Goal: Task Accomplishment & Management: Manage account settings

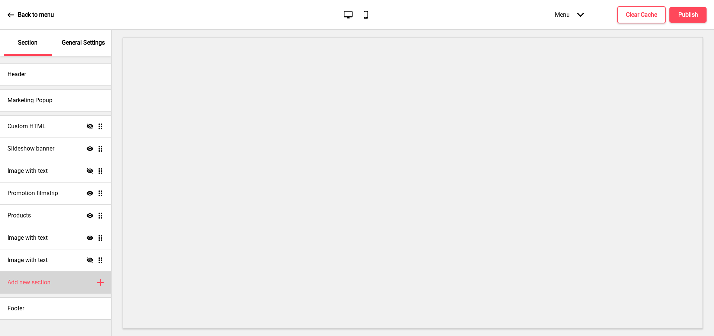
click at [53, 286] on div "Add new section Plus" at bounding box center [55, 283] width 111 height 22
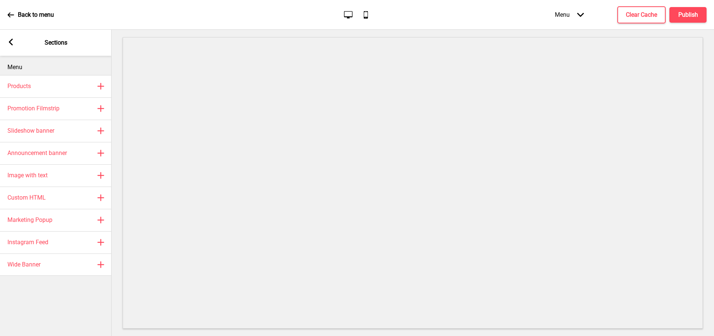
click at [13, 45] on rect at bounding box center [10, 42] width 7 height 7
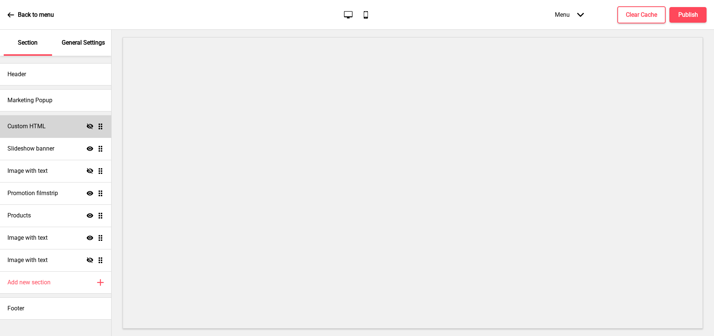
click at [55, 134] on div "Custom HTML Hide Drag" at bounding box center [55, 126] width 111 height 22
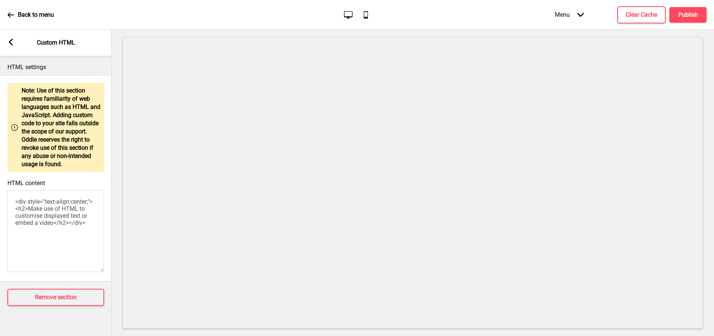
click at [8, 41] on rect at bounding box center [10, 42] width 7 height 7
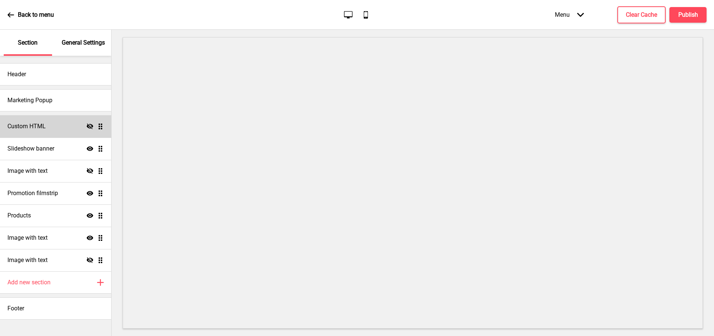
click at [40, 129] on h4 "Custom HTML" at bounding box center [26, 126] width 38 height 8
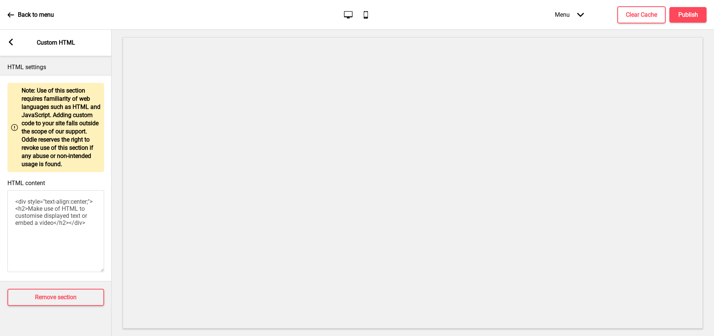
drag, startPoint x: 10, startPoint y: 47, endPoint x: 13, endPoint y: 90, distance: 43.3
click at [9, 47] on div "Arrow left Custom HTML" at bounding box center [56, 43] width 112 height 26
click at [8, 39] on icon "Arrow left" at bounding box center [10, 42] width 7 height 7
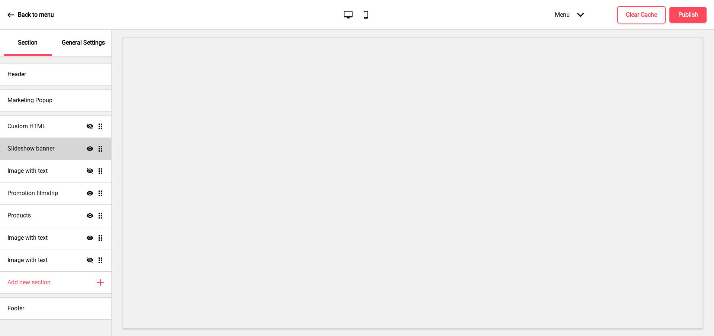
click at [45, 147] on h4 "Slideshow banner" at bounding box center [30, 149] width 47 height 8
select select "8000"
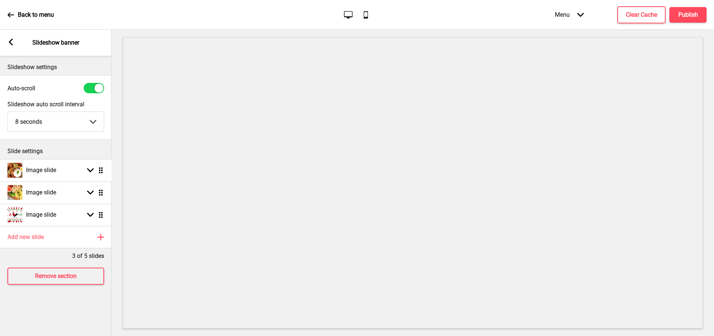
click at [103, 172] on ul "Image slide Arrow down Drag Image slide Arrow down Drag Image slide Arrow down …" at bounding box center [56, 192] width 112 height 67
click at [100, 171] on icon at bounding box center [101, 170] width 4 height 6
select select "right"
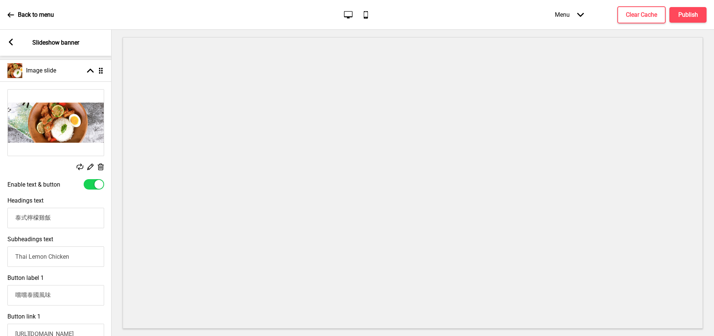
scroll to position [140, 0]
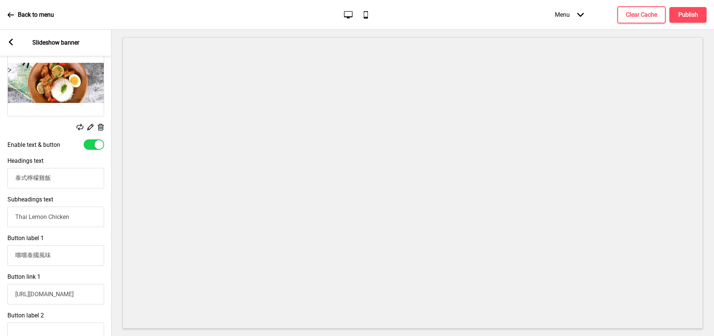
click at [8, 41] on rect at bounding box center [10, 42] width 7 height 7
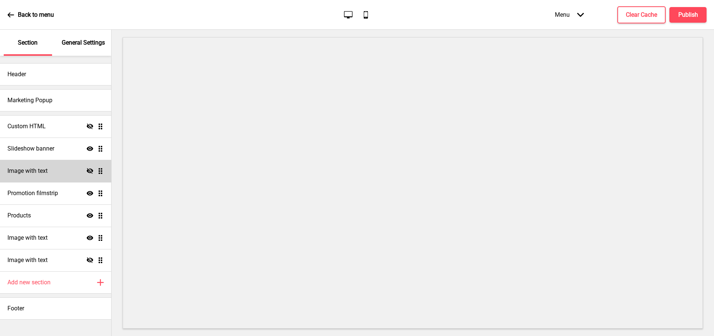
click at [36, 178] on div "Image with text Hide Drag" at bounding box center [55, 171] width 111 height 22
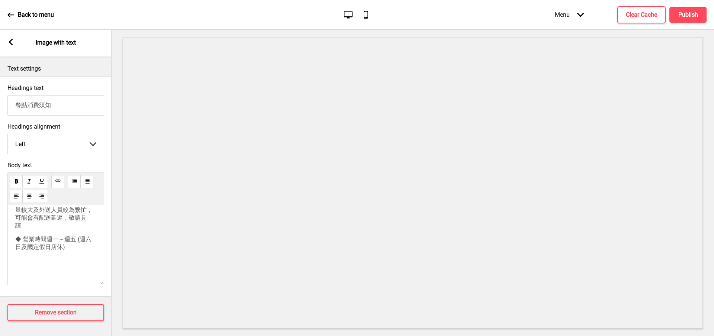
scroll to position [284, 0]
click at [16, 45] on div "Arrow left Image with text" at bounding box center [56, 43] width 112 height 26
click at [13, 42] on rect at bounding box center [10, 42] width 7 height 7
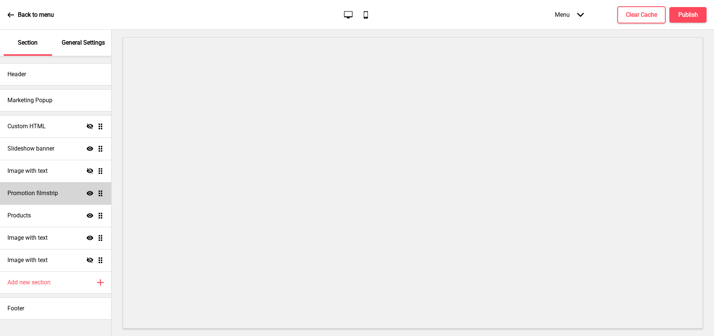
click at [48, 195] on h4 "Promotion filmstrip" at bounding box center [32, 193] width 51 height 8
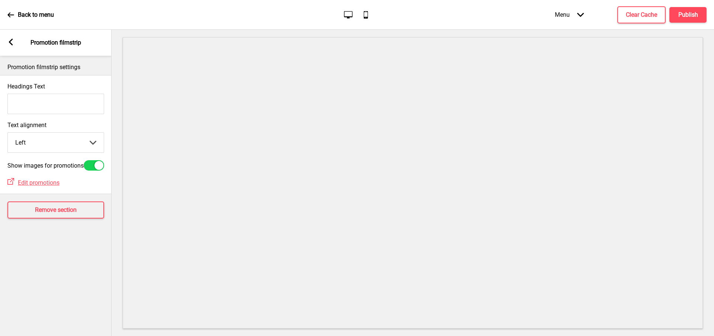
click at [13, 15] on icon at bounding box center [10, 14] width 6 height 5
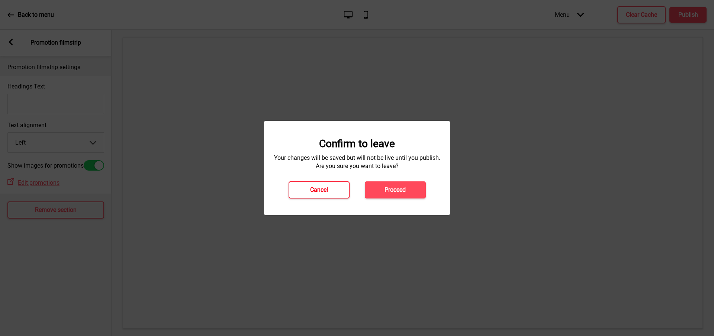
click at [315, 193] on h4 "Cancel" at bounding box center [319, 190] width 18 height 8
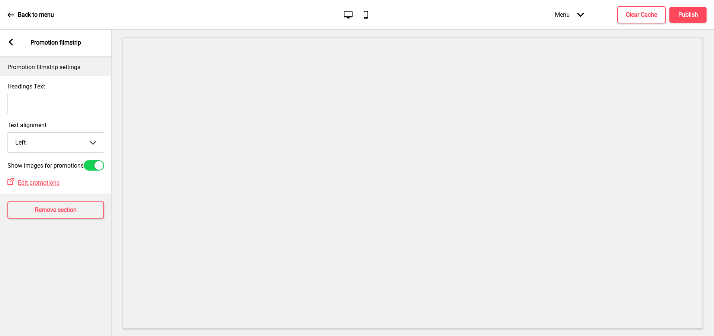
click at [12, 47] on div "Arrow left" at bounding box center [10, 43] width 7 height 8
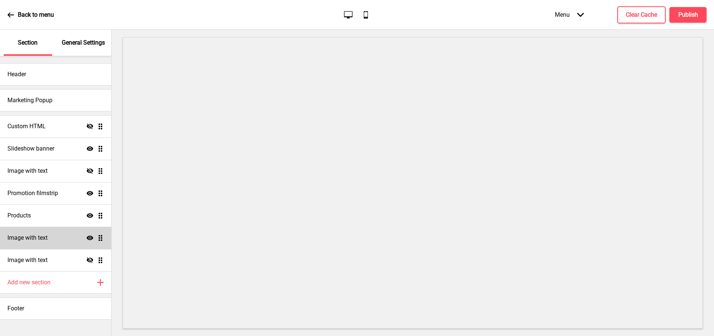
click at [59, 228] on div "Image with text Show Drag" at bounding box center [55, 238] width 111 height 22
select select "center"
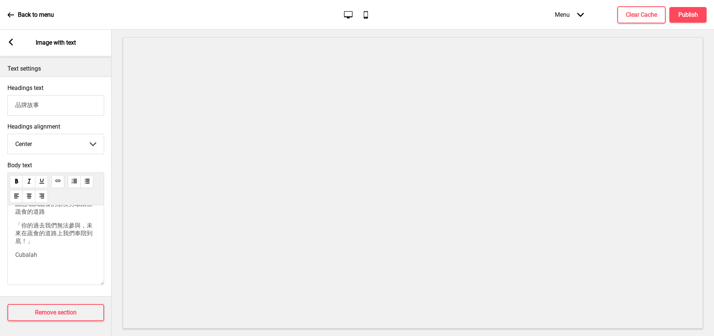
scroll to position [151, 0]
click at [13, 46] on div "Arrow left" at bounding box center [10, 43] width 7 height 8
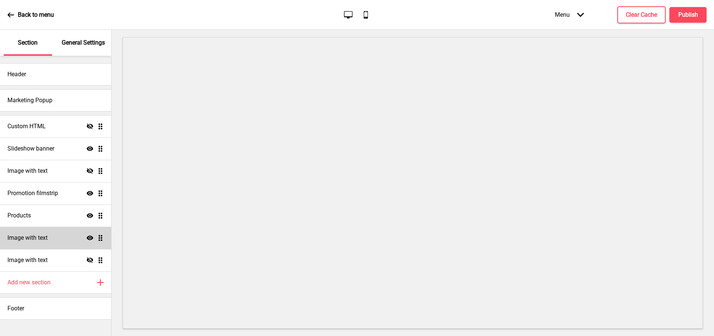
click at [52, 235] on div "Image with text Show Drag" at bounding box center [55, 238] width 111 height 22
select select "center"
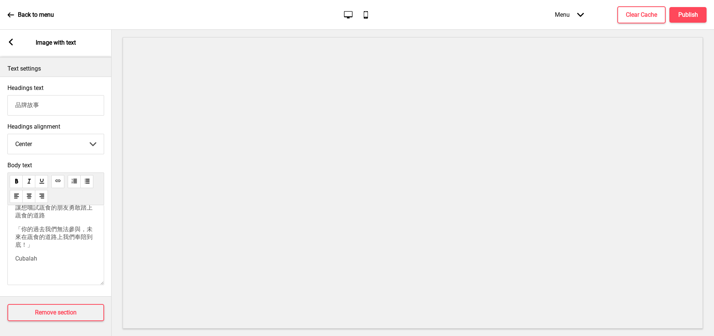
scroll to position [93, 0]
click at [15, 44] on div "Arrow left Image with text" at bounding box center [56, 43] width 112 height 26
click at [6, 47] on div "Arrow left Image with text" at bounding box center [56, 43] width 112 height 26
click at [10, 42] on icon at bounding box center [11, 42] width 4 height 7
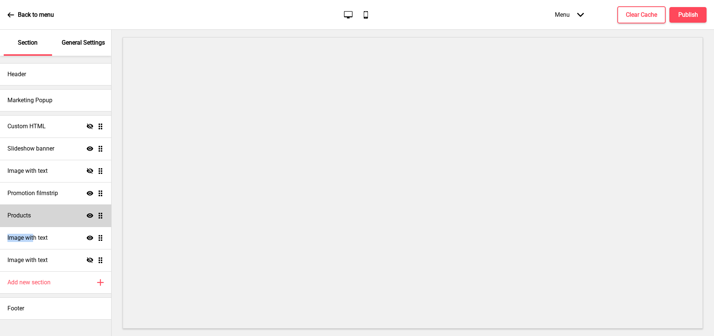
drag, startPoint x: 35, startPoint y: 237, endPoint x: 41, endPoint y: 219, distance: 18.0
click at [41, 219] on ul "Custom HTML Hide Drag Slideshow banner Show Drag Image with text Hide Drag Prom…" at bounding box center [55, 193] width 111 height 156
click at [41, 219] on div "Products Show Drag" at bounding box center [55, 216] width 111 height 22
select select "list"
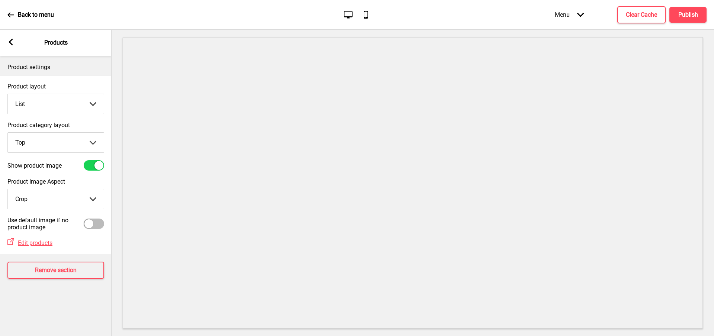
click at [15, 40] on div "Arrow left Products" at bounding box center [56, 43] width 112 height 26
click at [8, 40] on rect at bounding box center [10, 42] width 7 height 7
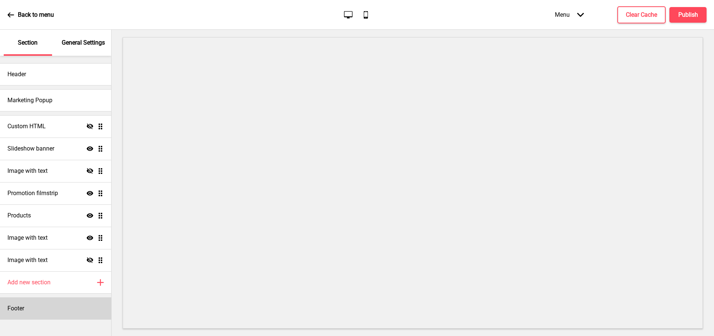
click at [28, 316] on div "Footer" at bounding box center [55, 309] width 111 height 22
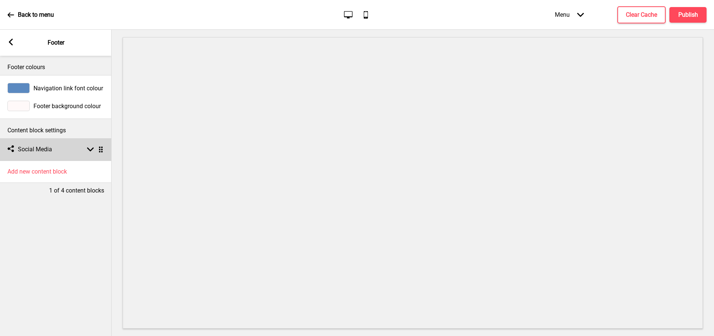
click at [45, 151] on h4 "Social Media" at bounding box center [35, 149] width 34 height 8
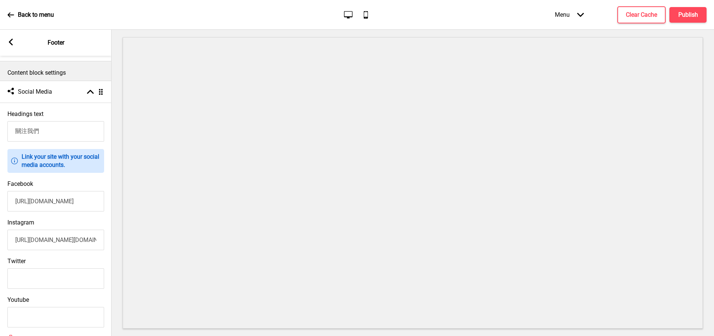
scroll to position [0, 0]
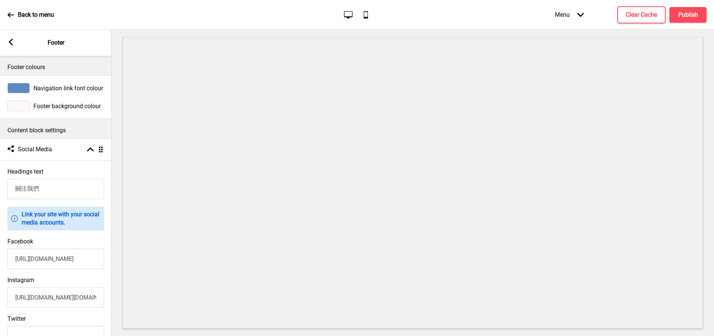
click at [8, 38] on div "Arrow left Footer" at bounding box center [56, 43] width 112 height 26
click at [14, 42] on rect at bounding box center [10, 42] width 7 height 7
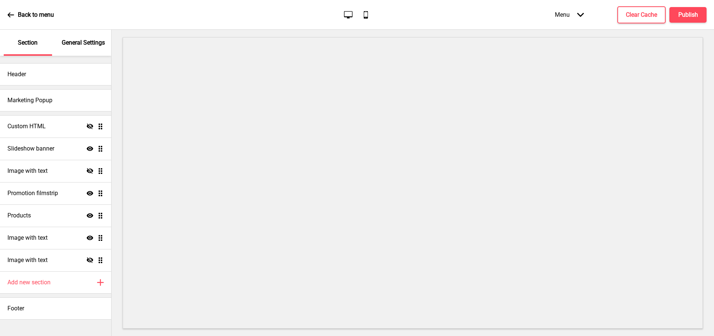
click at [14, 42] on div "Section" at bounding box center [28, 43] width 48 height 26
click at [90, 41] on p "General Settings" at bounding box center [83, 43] width 43 height 8
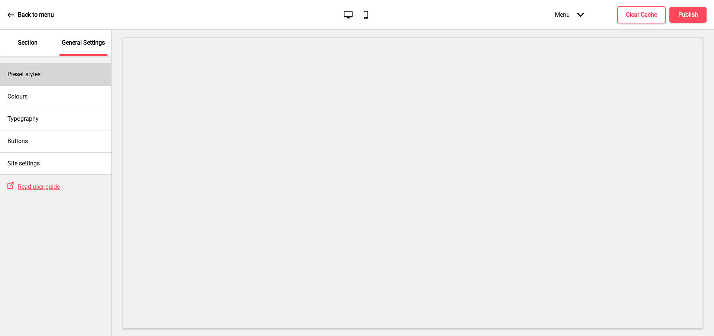
click at [67, 73] on div "Preset styles" at bounding box center [55, 74] width 111 height 22
select select "Custom"
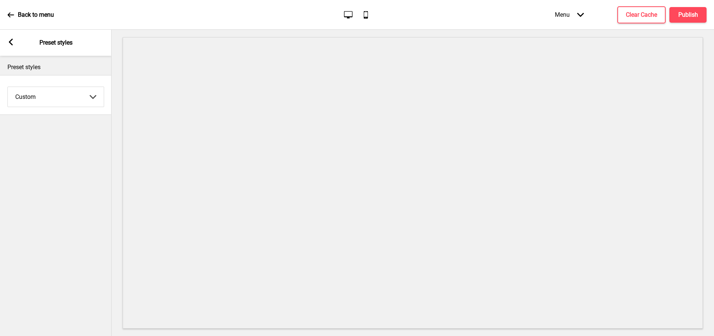
click at [4, 39] on div "Arrow left Preset styles" at bounding box center [56, 43] width 112 height 26
click at [8, 41] on rect at bounding box center [10, 42] width 7 height 7
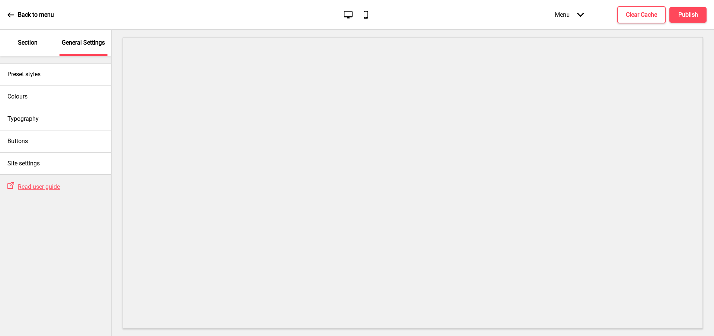
click at [16, 13] on div "Back to menu" at bounding box center [30, 15] width 47 height 20
